Goal: Task Accomplishment & Management: Manage account settings

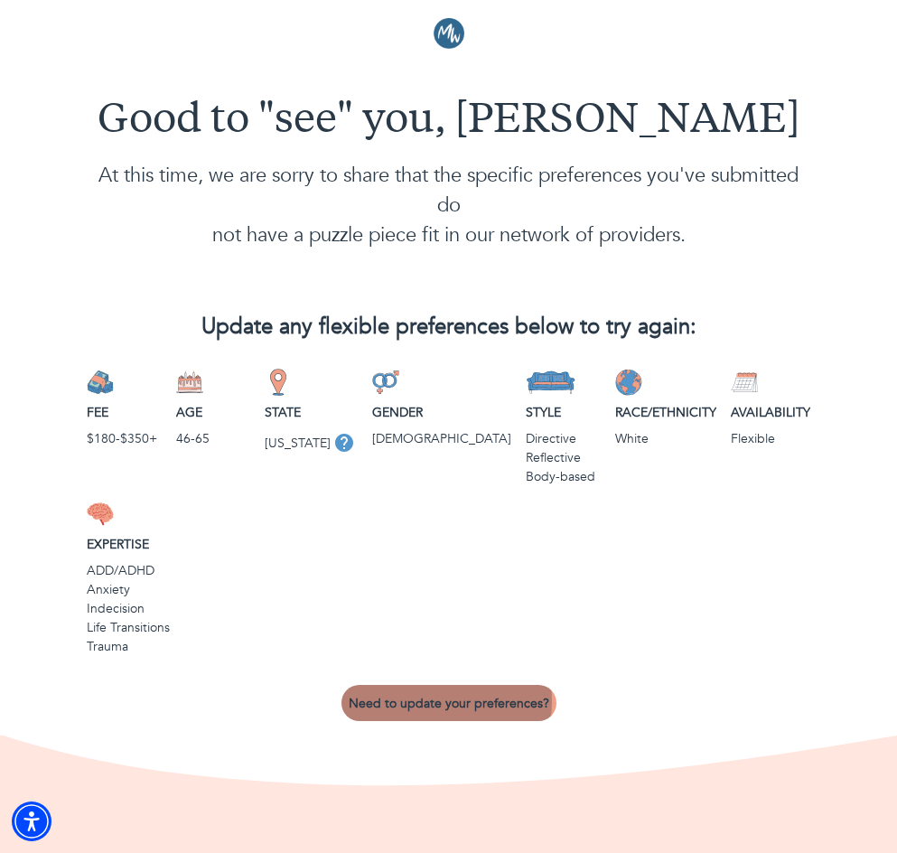
click at [422, 695] on span "Need to update your preferences?" at bounding box center [449, 703] width 201 height 17
select select "3"
select select "2"
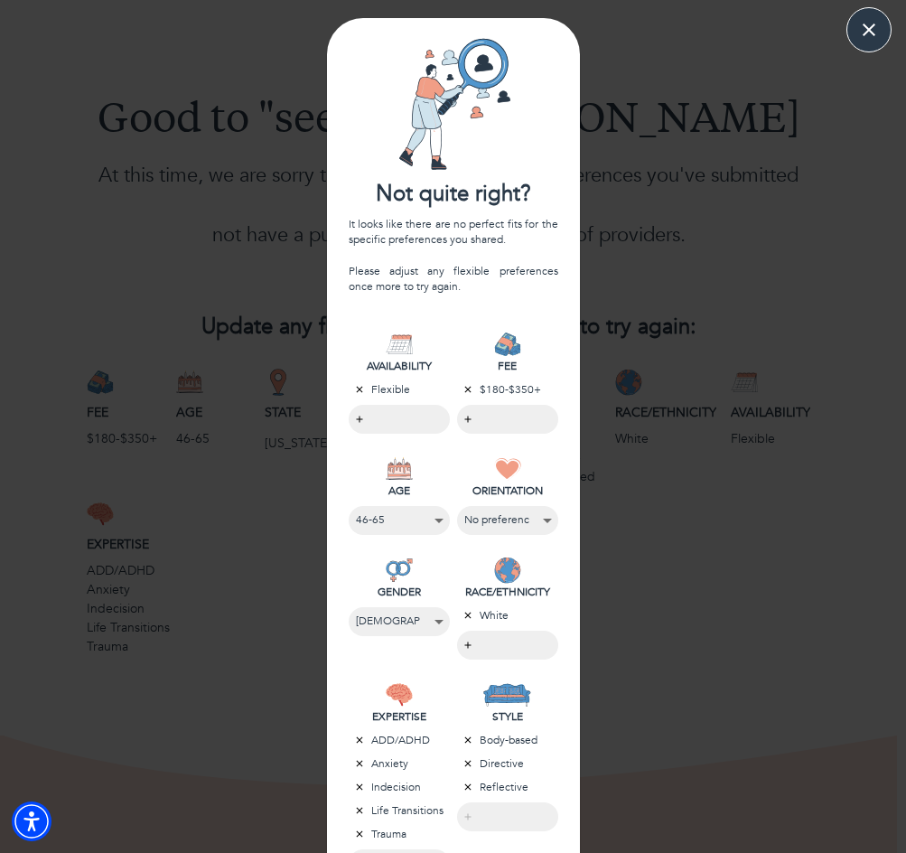
scroll to position [181, 0]
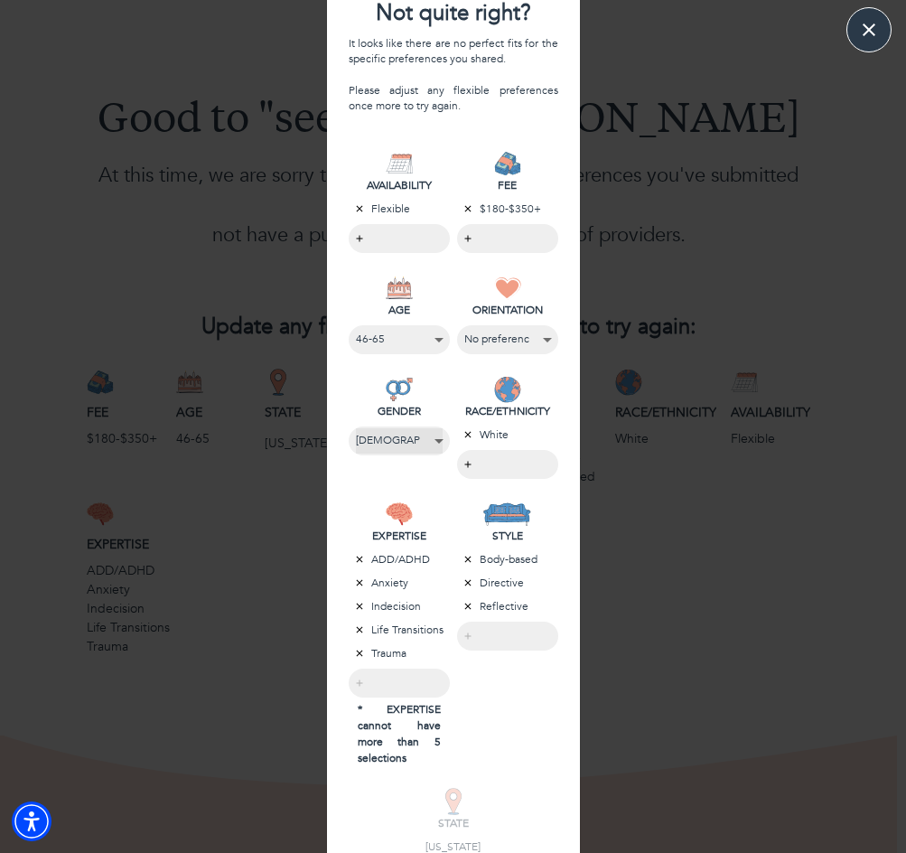
click at [418, 437] on select "No preference [DEMOGRAPHIC_DATA] [DEMOGRAPHIC_DATA] [DEMOGRAPHIC_DATA]" at bounding box center [399, 440] width 87 height 24
select select "4"
click at [357, 428] on select "No preference [DEMOGRAPHIC_DATA] [DEMOGRAPHIC_DATA] [DEMOGRAPHIC_DATA]" at bounding box center [399, 440] width 85 height 24
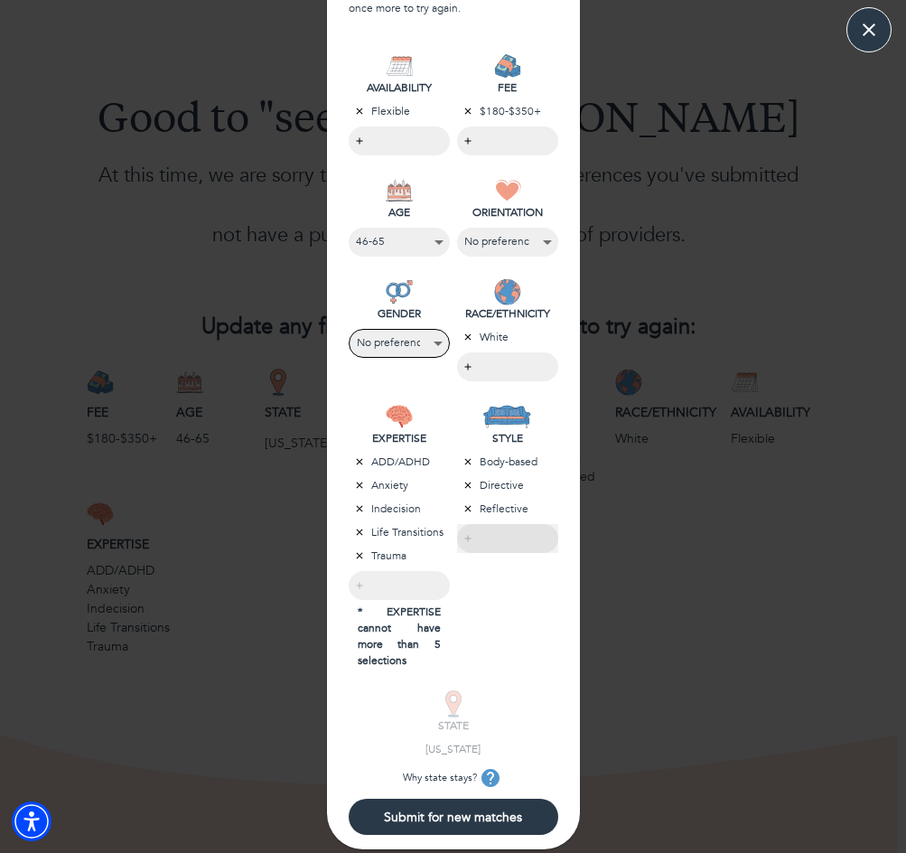
click at [482, 541] on div "​" at bounding box center [507, 538] width 101 height 29
click at [465, 541] on div "​" at bounding box center [507, 538] width 101 height 29
click at [501, 455] on p "Body-based" at bounding box center [507, 462] width 101 height 16
click at [473, 809] on span "Submit for new matches" at bounding box center [453, 817] width 195 height 17
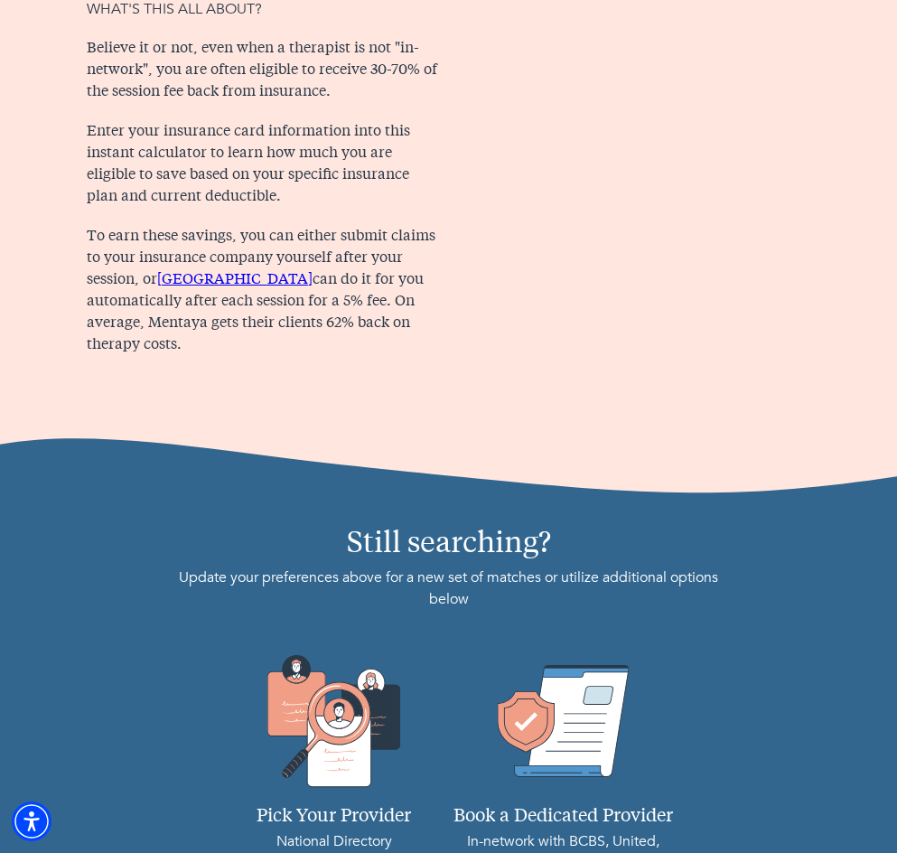
scroll to position [1141, 0]
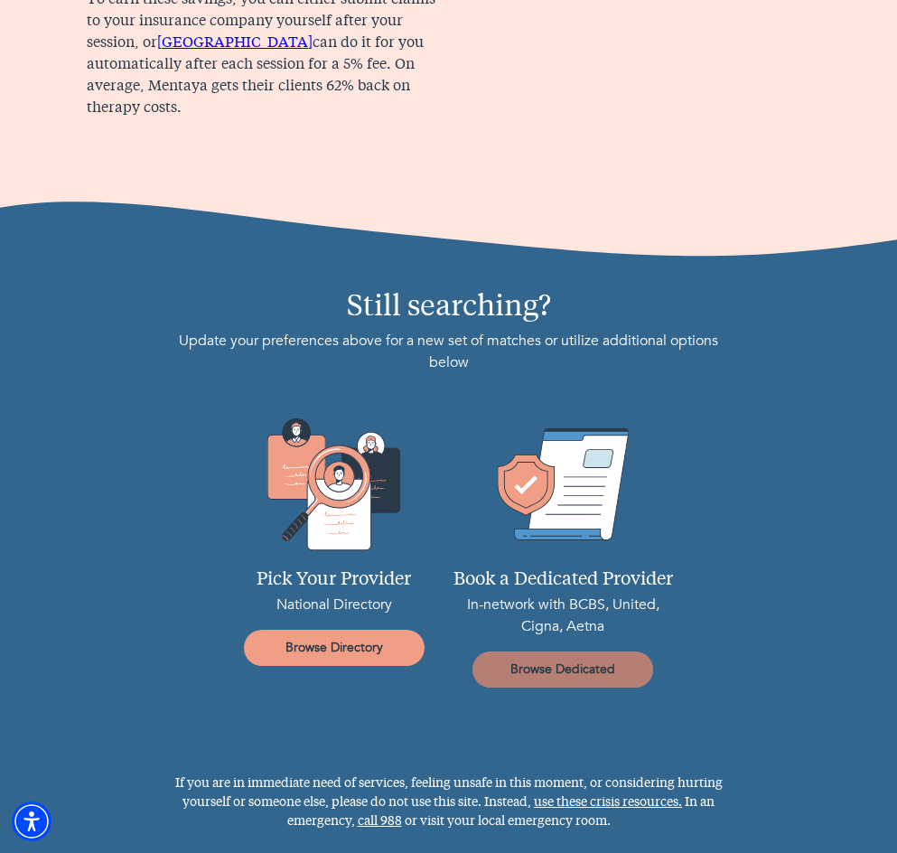
click at [587, 672] on span "Browse Dedicated" at bounding box center [563, 669] width 166 height 17
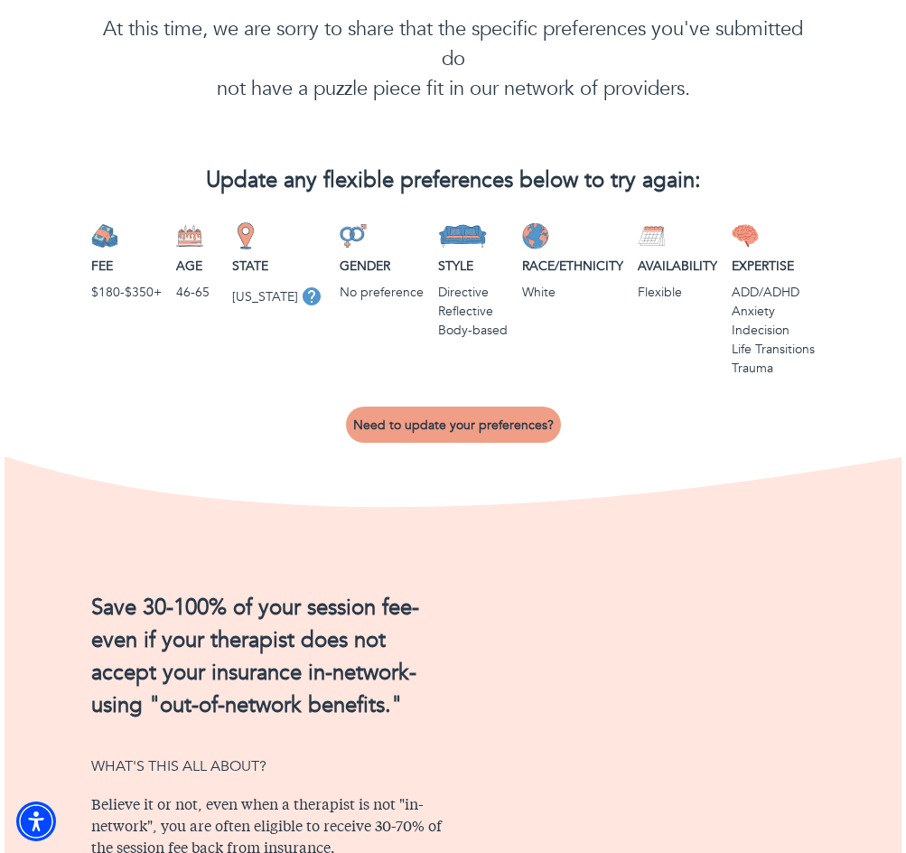
scroll to position [0, 0]
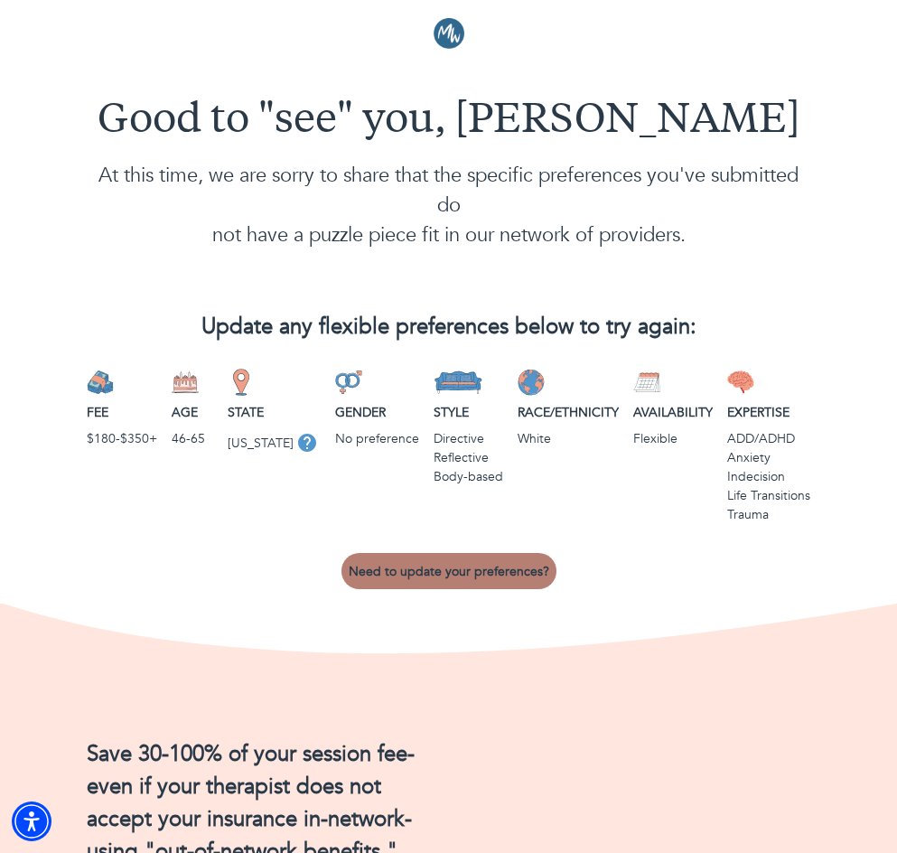
click at [469, 568] on span "Need to update your preferences?" at bounding box center [449, 571] width 201 height 17
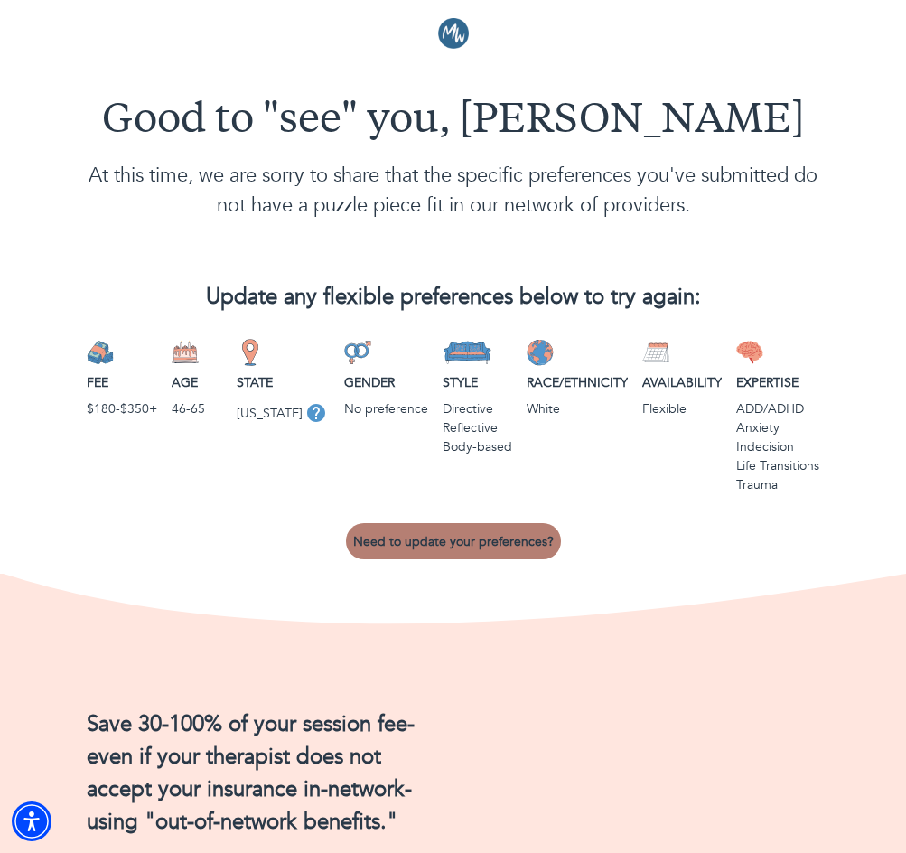
select select "3"
select select "2"
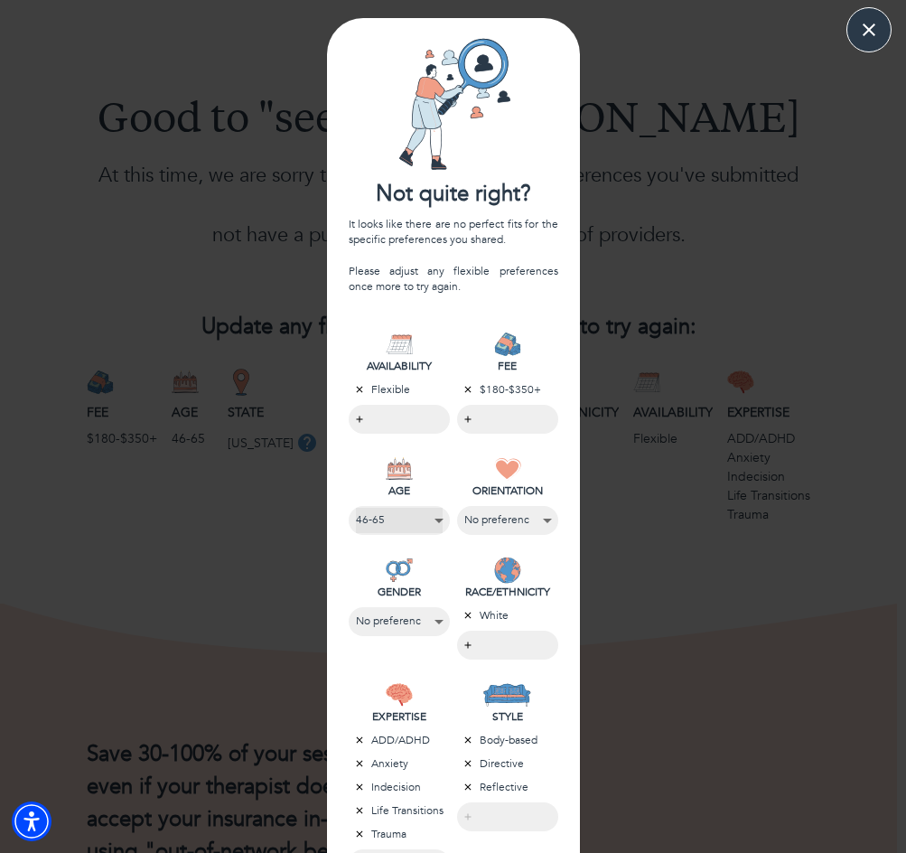
click at [434, 517] on select "No preference [PHONE_NUMBER] 66-85" at bounding box center [399, 520] width 87 height 24
select select "5"
click at [357, 508] on select "No preference [PHONE_NUMBER] 66-85" at bounding box center [399, 520] width 85 height 24
click at [529, 520] on select "[DEMOGRAPHIC_DATA] No preference" at bounding box center [508, 520] width 87 height 24
click at [465, 508] on select "[DEMOGRAPHIC_DATA] No preference" at bounding box center [507, 520] width 85 height 24
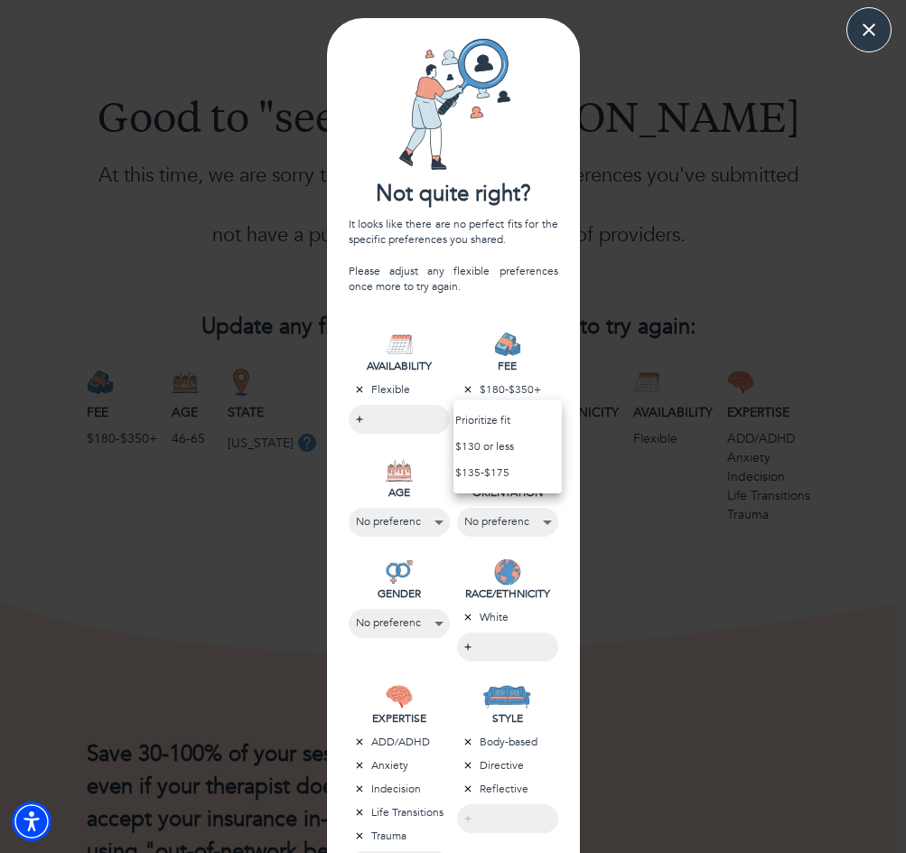
click at [487, 425] on body "Good to "see" you, [PERSON_NAME] At this time, we are sorry to share that the s…" at bounding box center [453, 426] width 906 height 853
click at [492, 418] on li "Prioritize fit" at bounding box center [508, 421] width 108 height 26
click at [360, 577] on div at bounding box center [453, 426] width 906 height 853
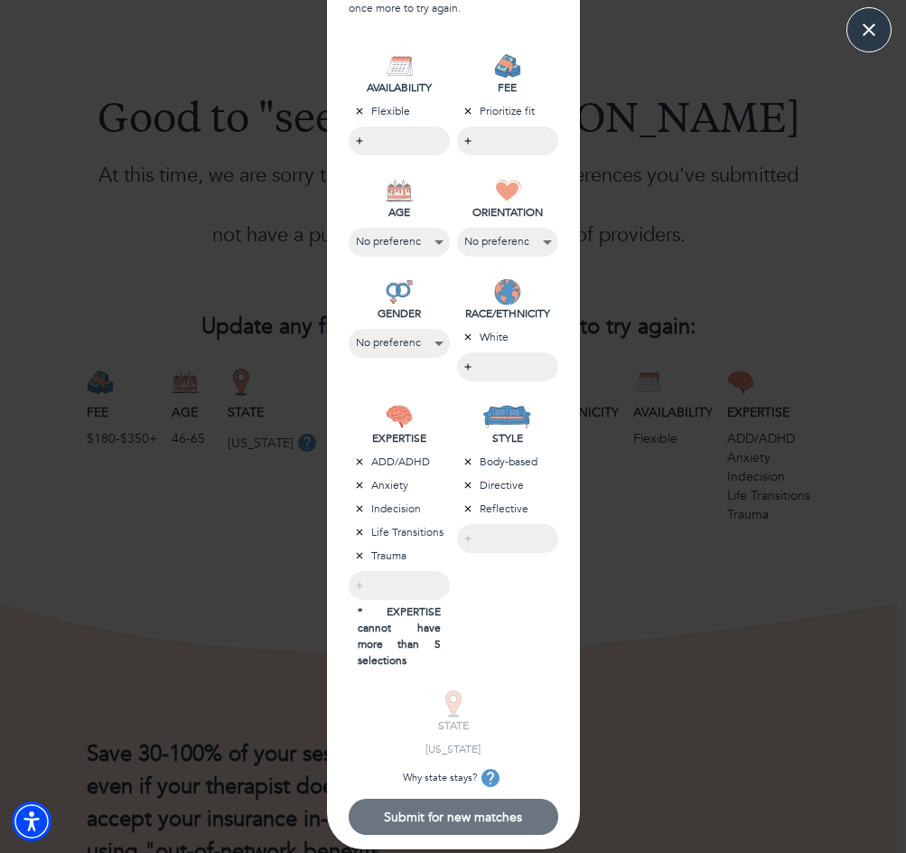
scroll to position [278, 0]
click at [458, 815] on span "Submit for new matches" at bounding box center [453, 817] width 195 height 17
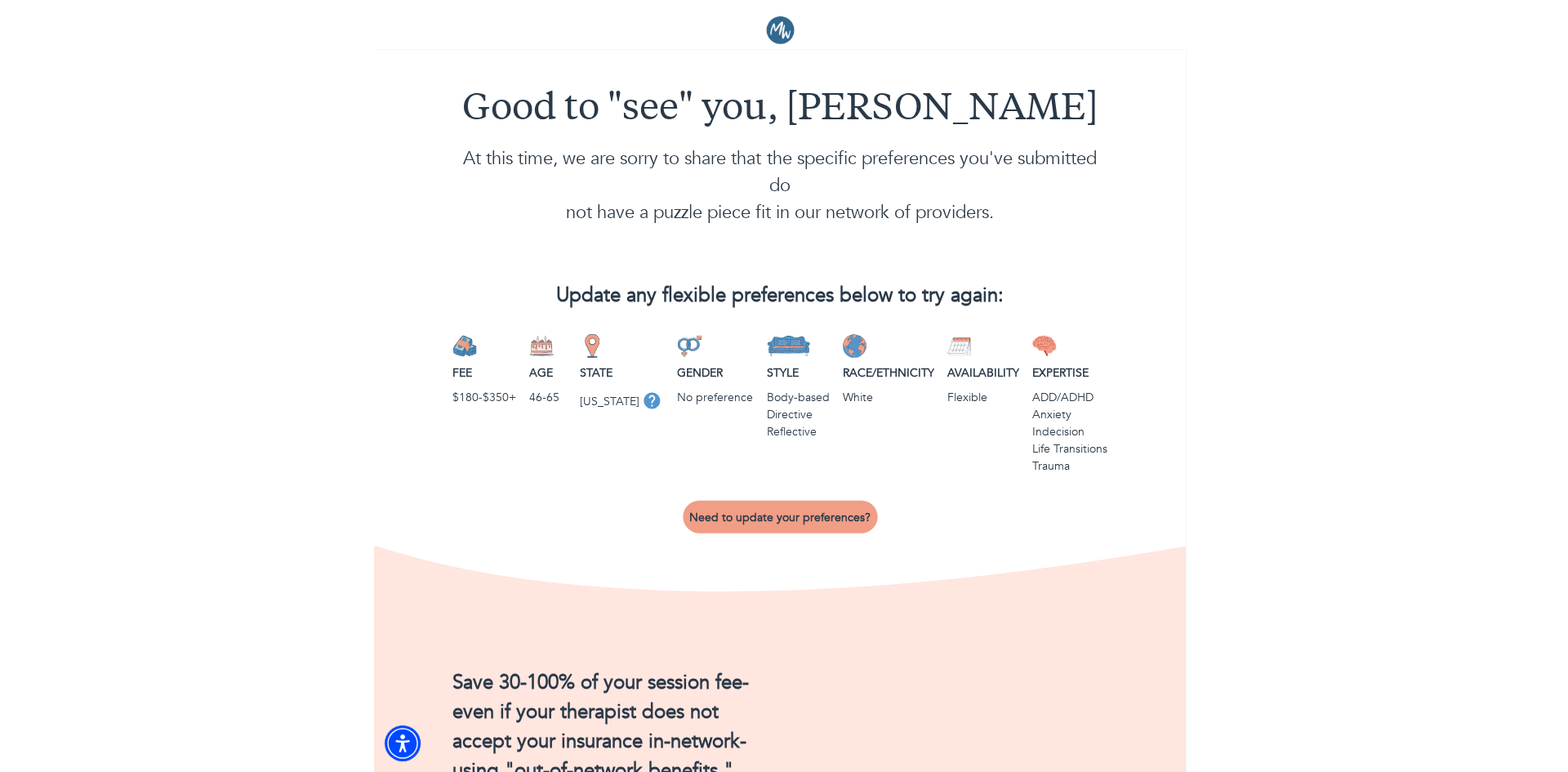
scroll to position [0, 0]
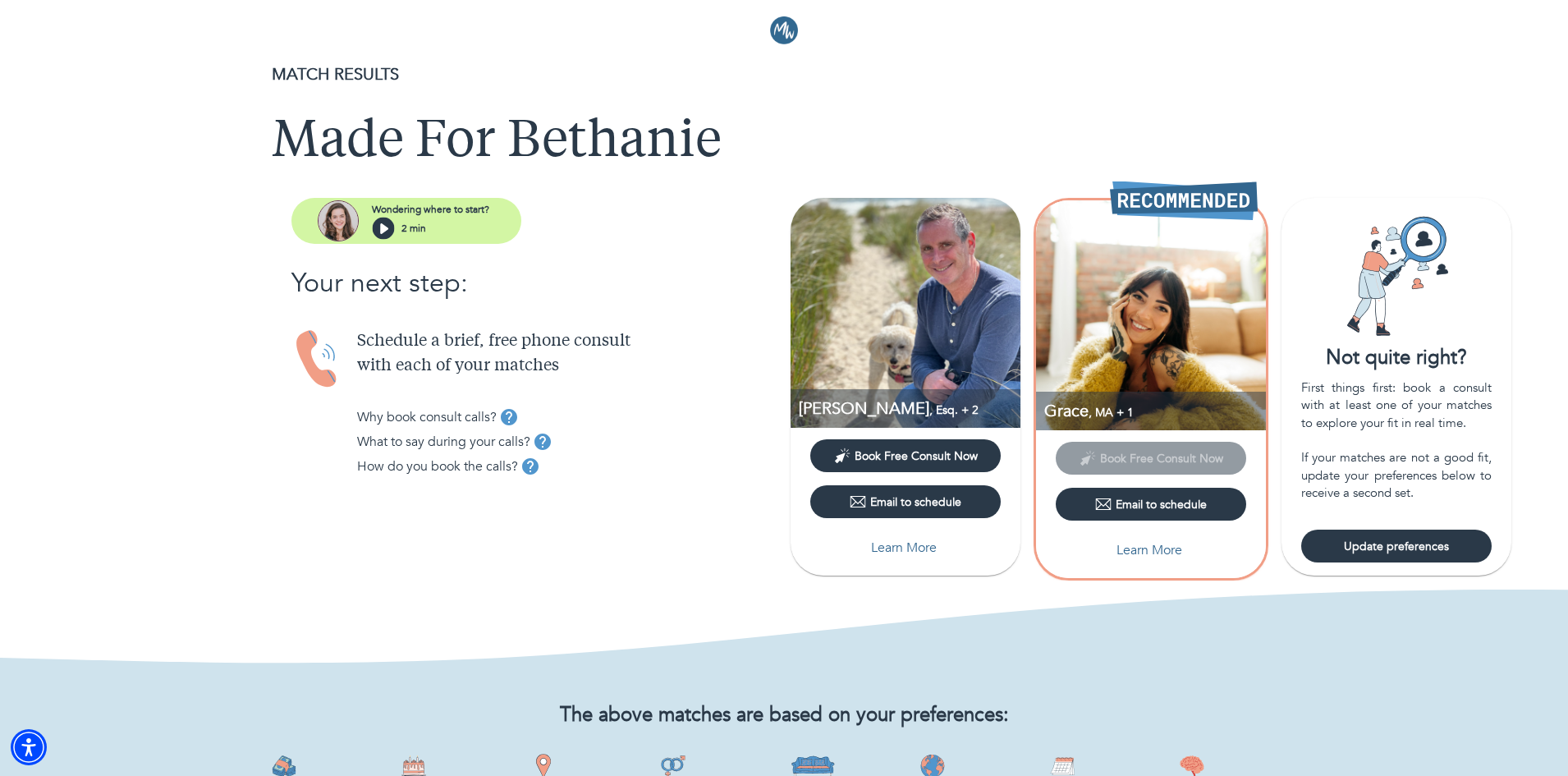
click at [815, 541] on p "Learn More" at bounding box center [904, 548] width 65 height 20
select select "2"
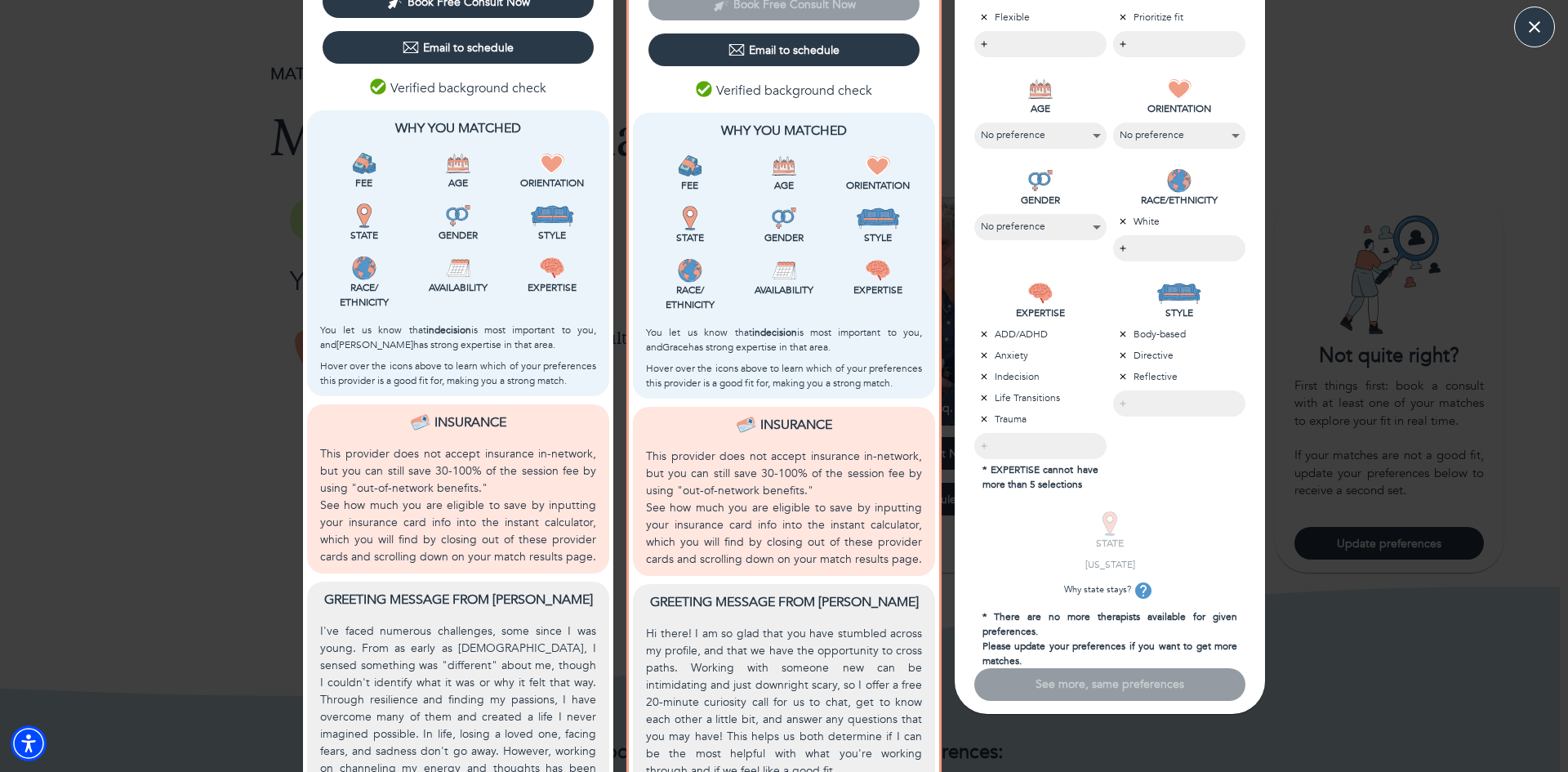
scroll to position [435, 0]
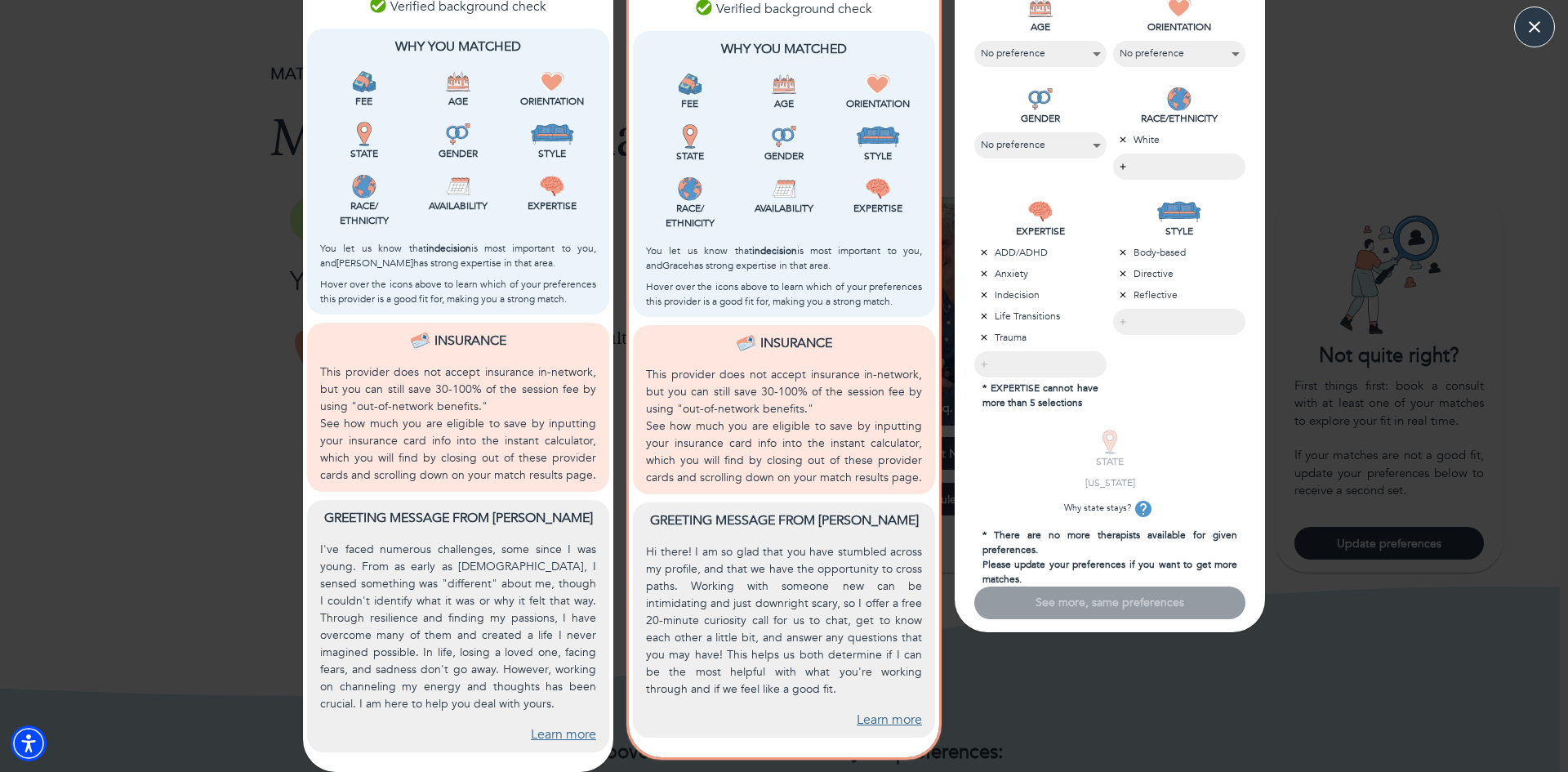
click at [811, 720] on link "Learn more" at bounding box center [889, 720] width 65 height 19
